Goal: Information Seeking & Learning: Learn about a topic

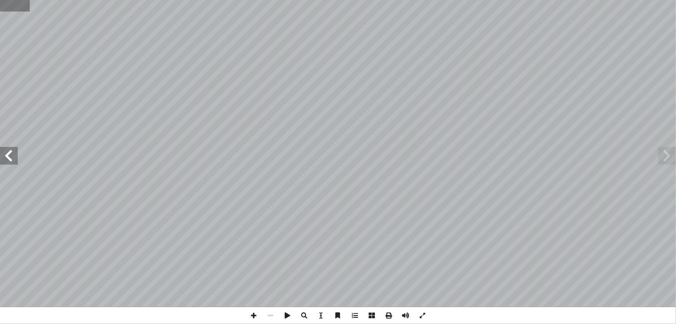
click at [9, 8] on input "text" at bounding box center [14, 6] width 29 height 12
type input "**"
click at [675, 155] on span at bounding box center [667, 156] width 18 height 18
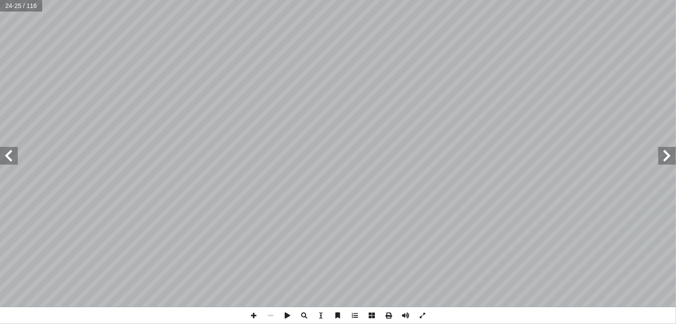
click at [675, 155] on span at bounding box center [667, 156] width 18 height 18
click at [406, 316] on span at bounding box center [405, 315] width 17 height 17
click at [254, 316] on span at bounding box center [253, 315] width 17 height 17
click at [9, 160] on span at bounding box center [9, 156] width 18 height 18
